Goal: Navigation & Orientation: Find specific page/section

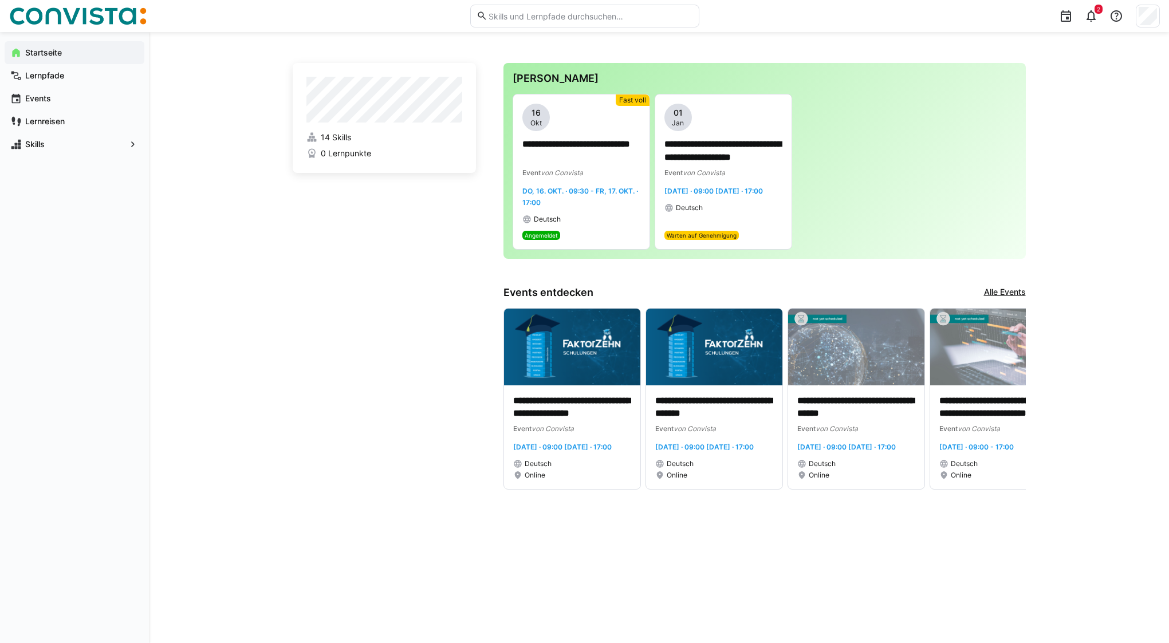
click at [346, 157] on span "0 Lernpunkte" at bounding box center [346, 153] width 50 height 11
click at [311, 155] on eds-icon at bounding box center [311, 153] width 11 height 11
click at [1094, 22] on eds-icon at bounding box center [1091, 16] width 14 height 14
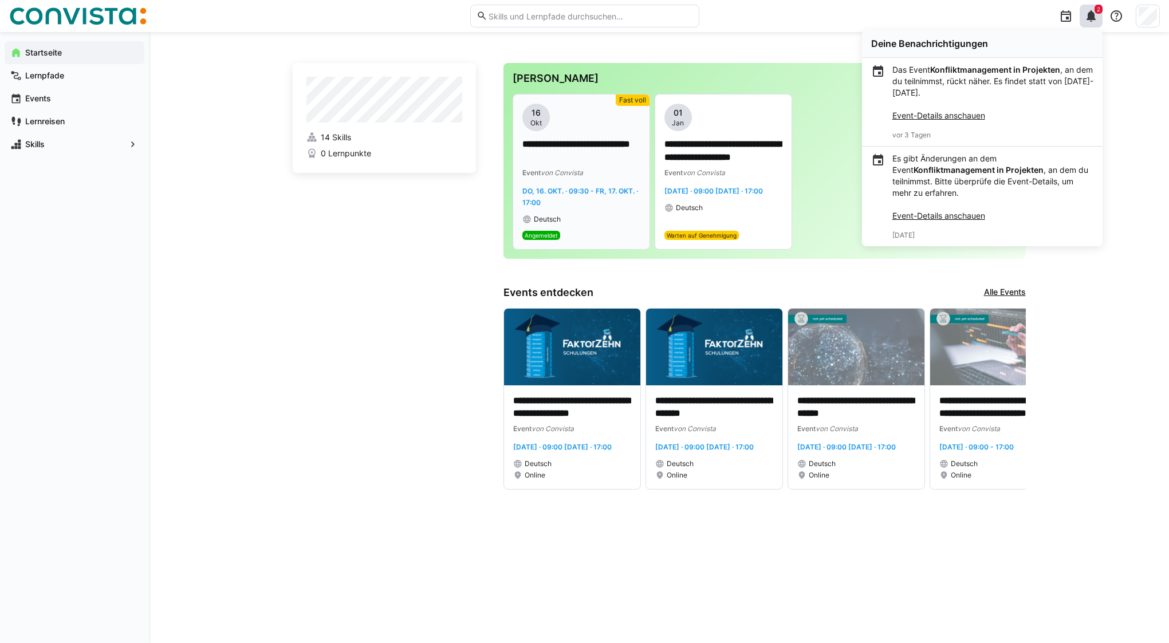
click at [571, 191] on span "Do, 16. Okt. · 09:30 - Fr, 17. Okt. · 17:00" at bounding box center [580, 197] width 116 height 20
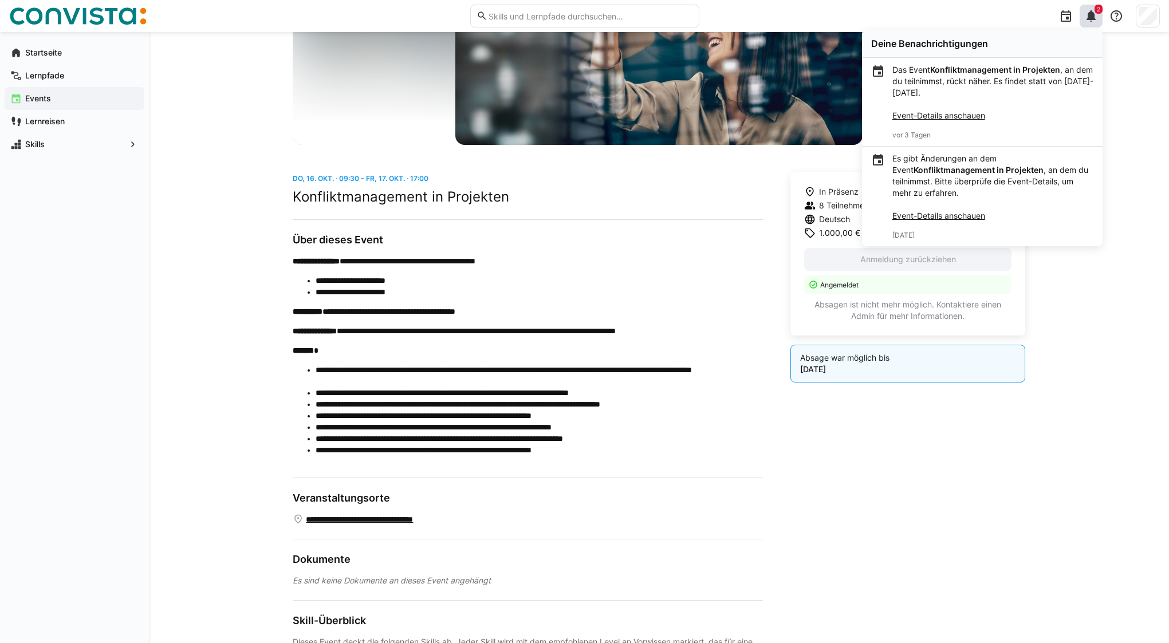
scroll to position [277, 0]
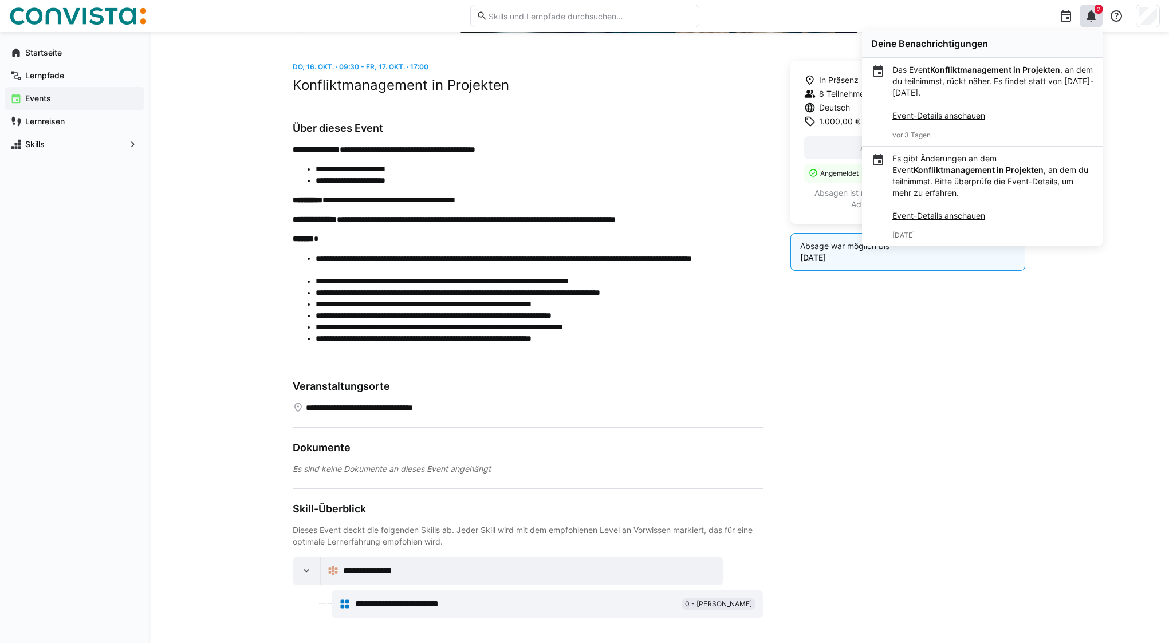
click at [425, 408] on link "**********" at bounding box center [380, 407] width 148 height 11
